Goal: Task Accomplishment & Management: Manage account settings

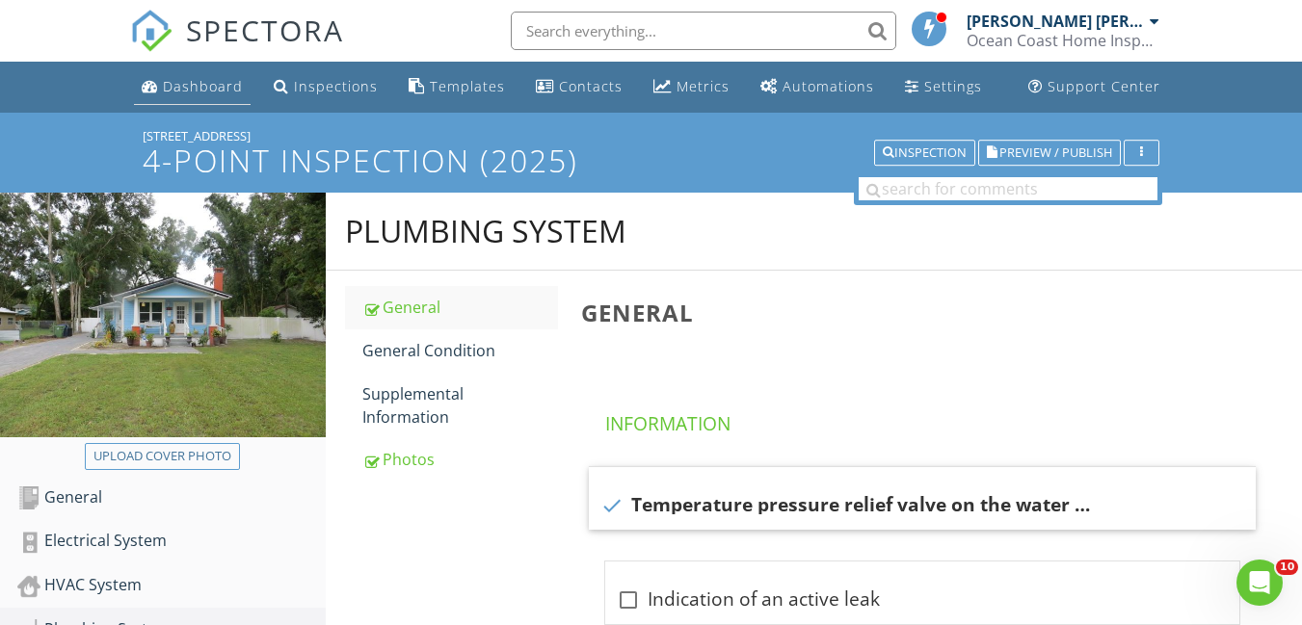
click at [195, 88] on div "Dashboard" at bounding box center [203, 86] width 80 height 18
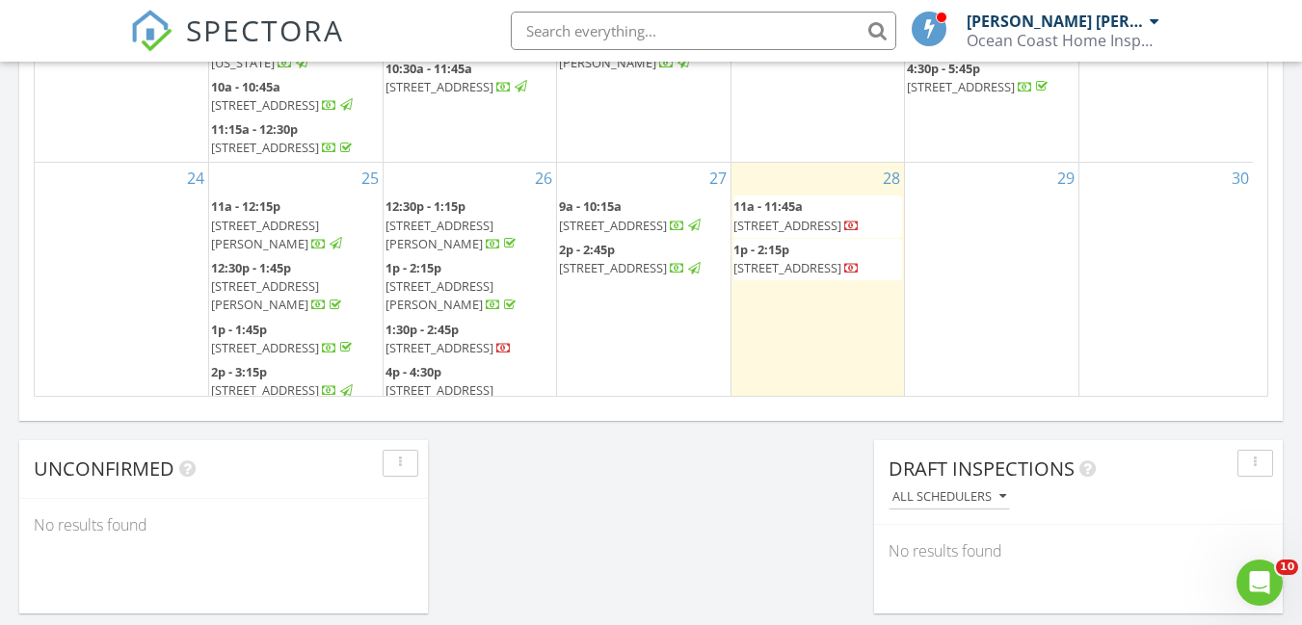
scroll to position [225, 0]
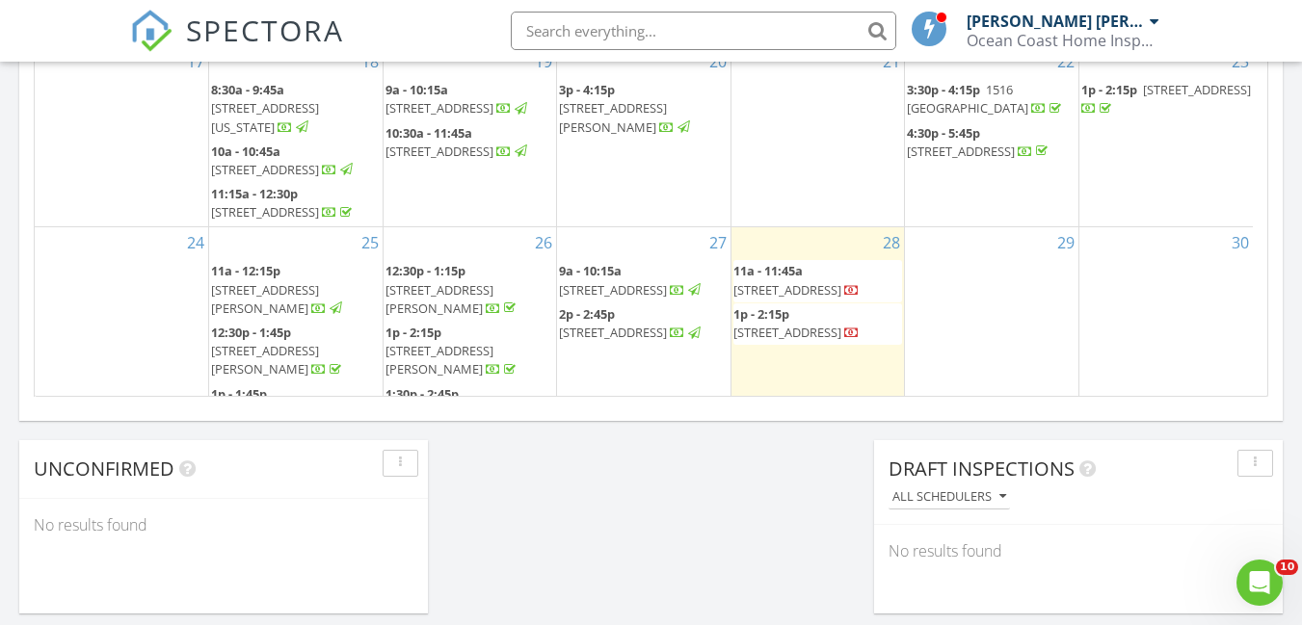
click at [810, 299] on span "9000 SW 16th St, Miami 33165" at bounding box center [787, 289] width 108 height 17
